Goal: Information Seeking & Learning: Stay updated

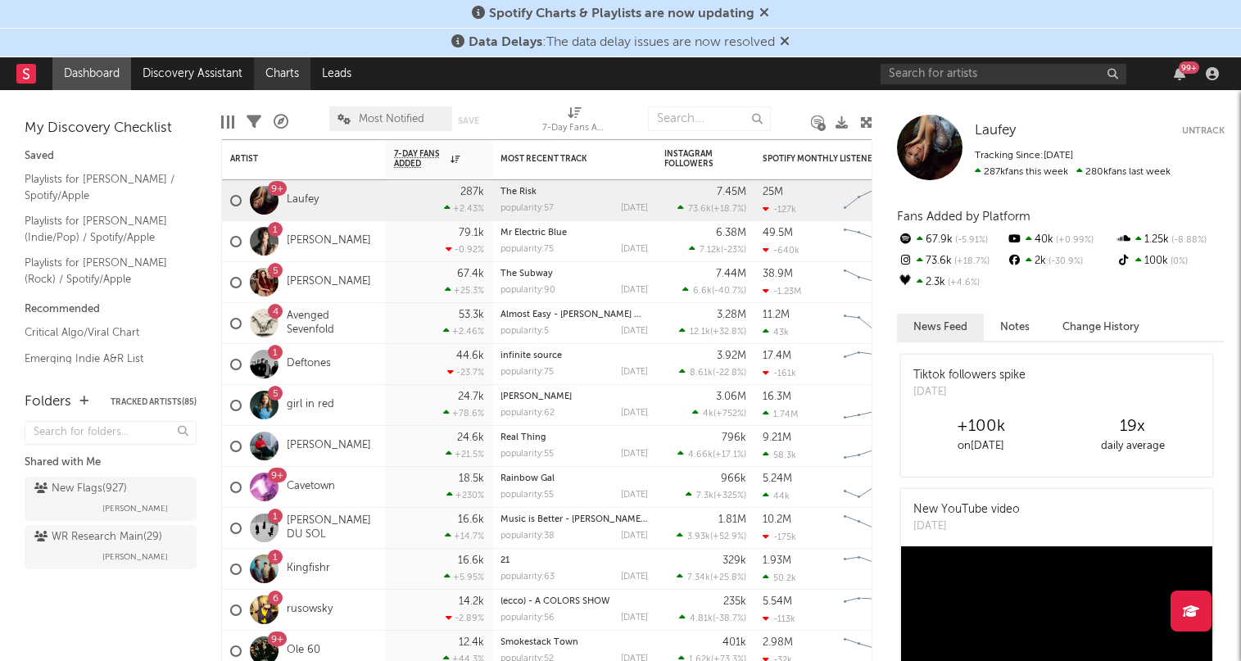
click at [276, 70] on link "Charts" at bounding box center [282, 73] width 57 height 33
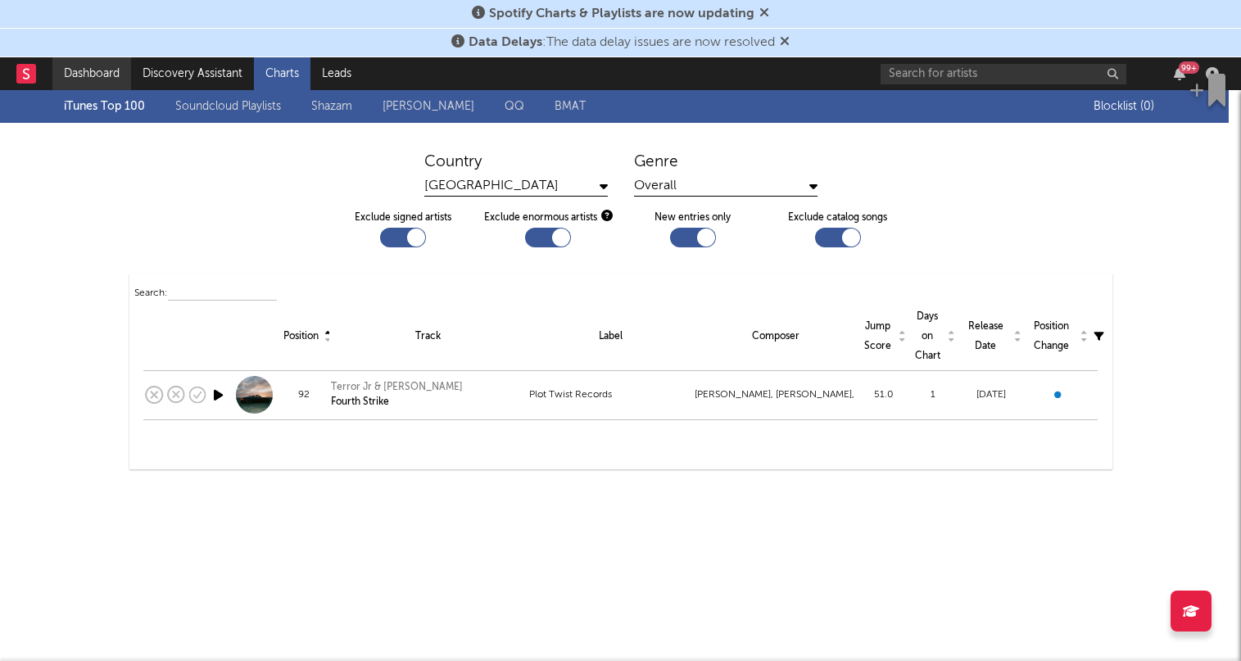
click at [96, 74] on link "Dashboard" at bounding box center [91, 73] width 79 height 33
